Goal: Task Accomplishment & Management: Complete application form

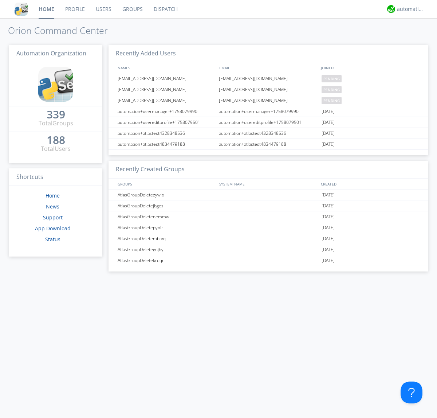
click at [103, 9] on link "Users" at bounding box center [103, 9] width 27 height 18
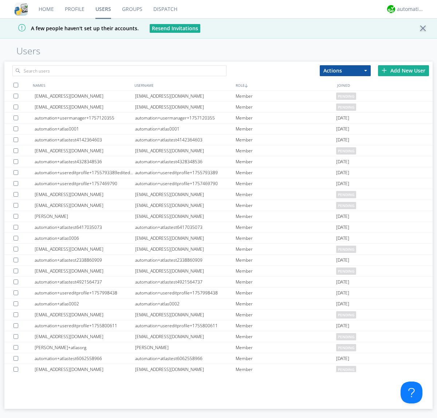
click at [404, 70] on div "Add New User" at bounding box center [403, 70] width 51 height 11
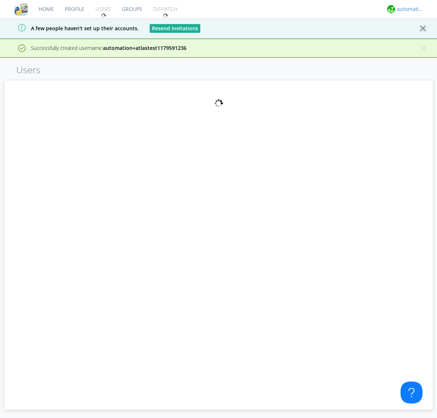
click at [409, 9] on div "automation+atlas" at bounding box center [410, 8] width 27 height 7
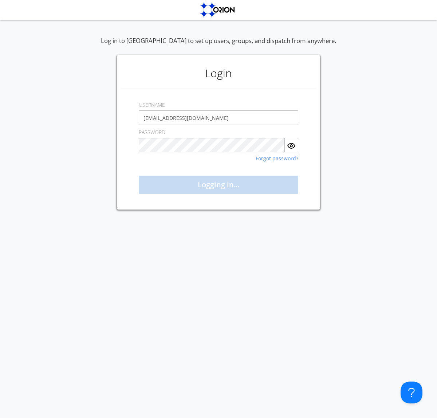
type input "[EMAIL_ADDRESS][DOMAIN_NAME]"
